Goal: Communication & Community: Answer question/provide support

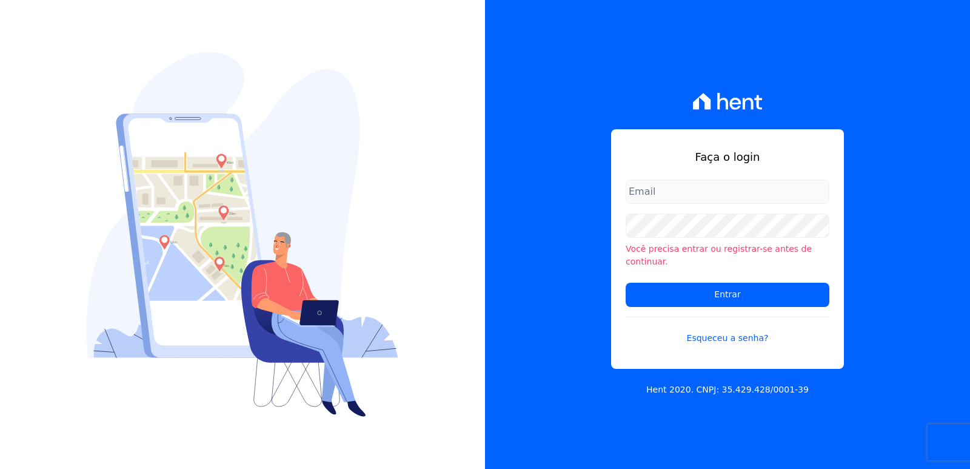
type input "[EMAIL_ADDRESS][DOMAIN_NAME]"
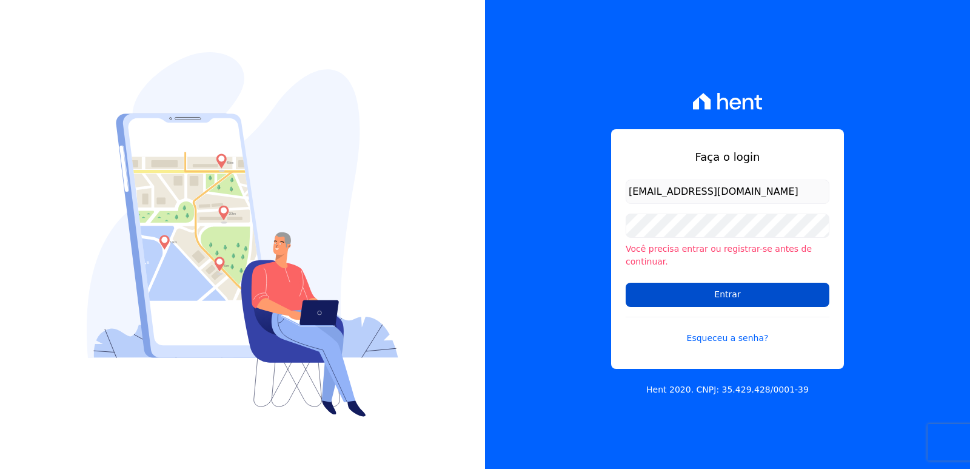
click at [637, 283] on input "Entrar" at bounding box center [728, 295] width 204 height 24
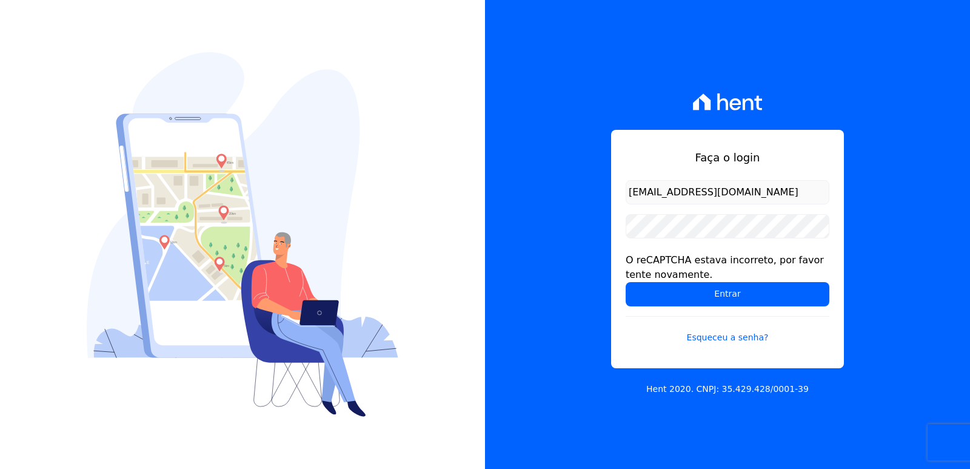
click at [638, 308] on form "administrativo3@fontanive.com.br O reCAPTCHA estava incorreto, por favor tente …" at bounding box center [728, 269] width 204 height 178
click at [641, 302] on input "Entrar" at bounding box center [728, 294] width 204 height 24
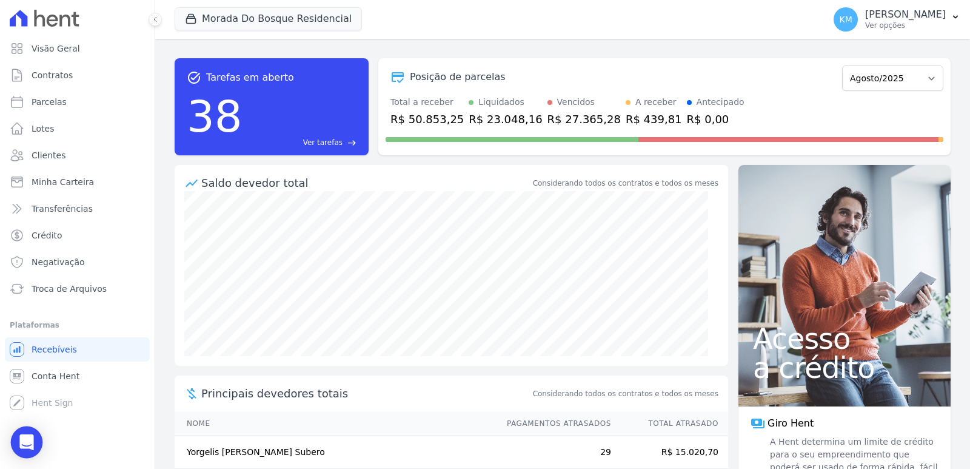
click at [31, 434] on div "Open Intercom Messenger" at bounding box center [27, 442] width 32 height 32
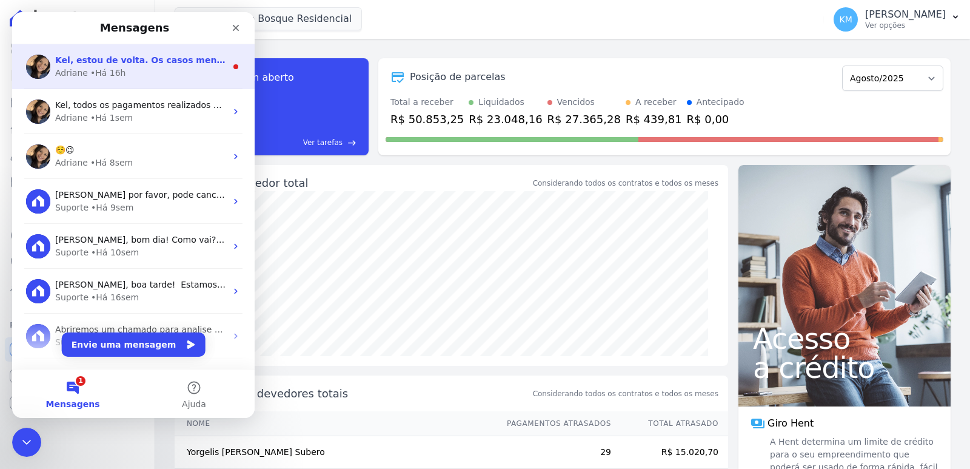
click at [145, 76] on div "Adriane • Há 16h" at bounding box center [140, 73] width 171 height 13
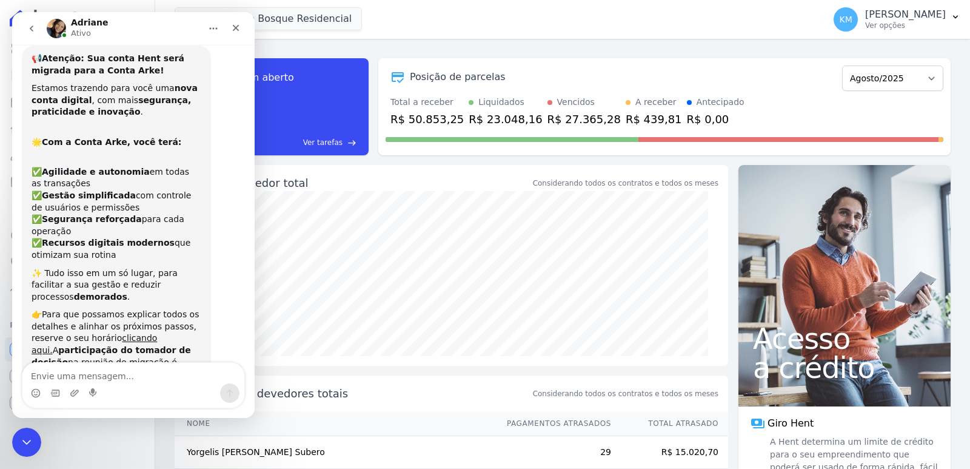
scroll to position [2, 0]
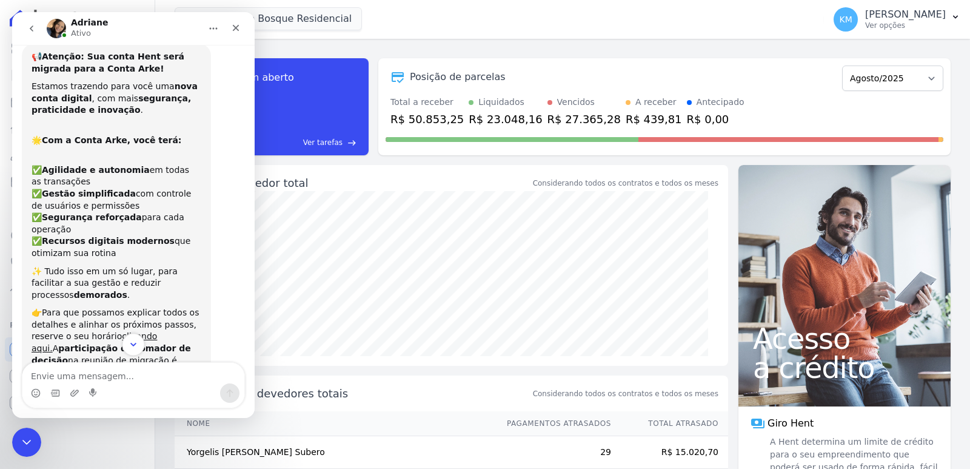
click at [138, 341] on icon "Scroll to bottom" at bounding box center [133, 344] width 11 height 11
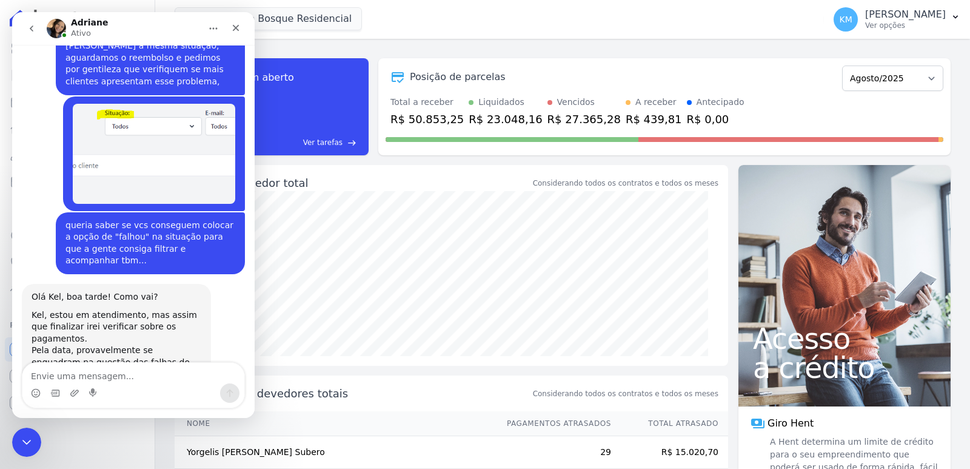
scroll to position [3301, 0]
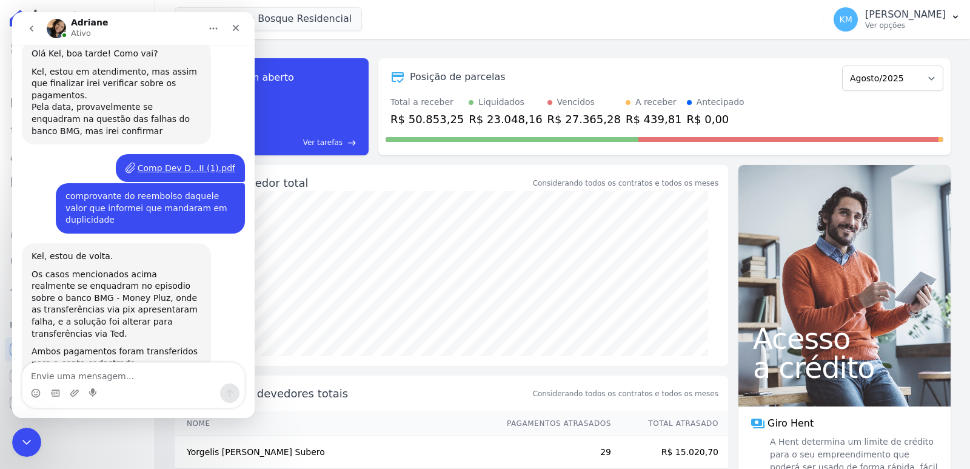
click at [451, 22] on div "Morada Do Bosque Residencial CONSTRUTORA FONTANIVE LIMITADA [GEOGRAPHIC_DATA] […" at bounding box center [497, 19] width 645 height 40
click at [33, 438] on div "Encerramento do Messenger da Intercom" at bounding box center [24, 440] width 29 height 29
